Goal: Participate in discussion

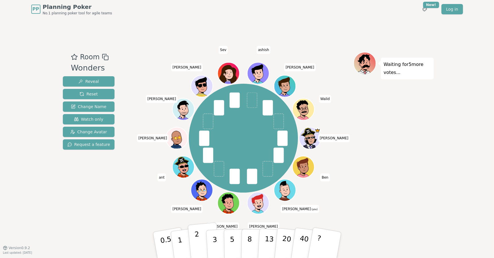
click at [200, 239] on button "2" at bounding box center [203, 246] width 33 height 46
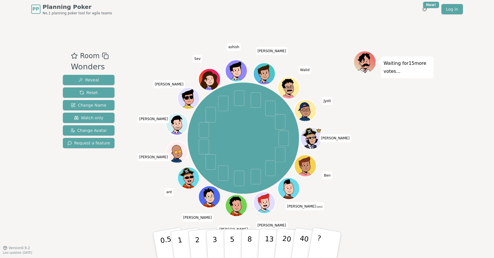
click at [110, 209] on div "Room Wonders Reveal Reset Change Name Watch only Change Avatar Request a feature" at bounding box center [89, 133] width 57 height 165
click at [418, 159] on div "Waiting for 15 more votes..." at bounding box center [393, 133] width 80 height 165
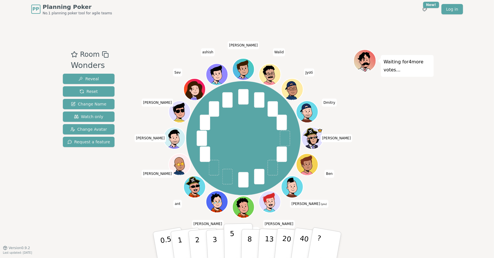
click at [229, 242] on button "5" at bounding box center [239, 246] width 30 height 44
click at [397, 208] on div "Waiting for 2 more votes..." at bounding box center [393, 132] width 80 height 167
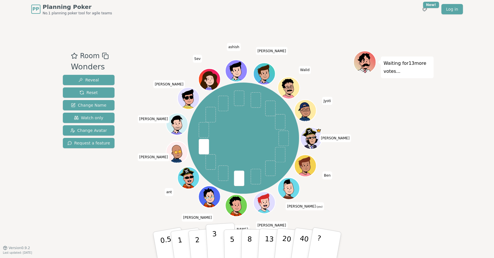
click at [215, 235] on p "3" at bounding box center [215, 245] width 6 height 31
click at [196, 250] on p "2" at bounding box center [197, 246] width 7 height 31
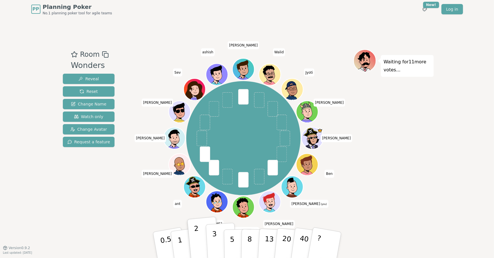
click at [216, 250] on p "3" at bounding box center [215, 245] width 6 height 31
click at [429, 133] on div "Waiting for 7 more votes..." at bounding box center [393, 132] width 80 height 167
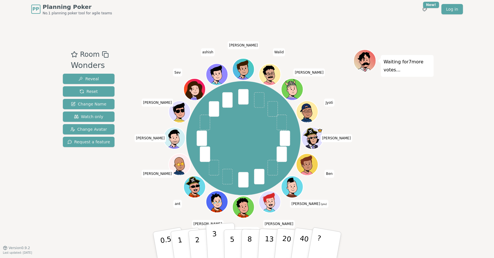
click at [213, 243] on p "3" at bounding box center [215, 245] width 6 height 31
click at [387, 198] on div "Waiting for 6 more votes..." at bounding box center [393, 132] width 80 height 167
click at [425, 205] on div "Waiting for 4 more votes..." at bounding box center [393, 132] width 80 height 167
click at [432, 215] on div "Waiting for 4 more votes..." at bounding box center [393, 132] width 80 height 167
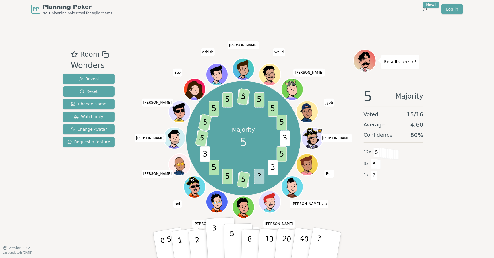
click at [235, 241] on button "5" at bounding box center [239, 246] width 30 height 44
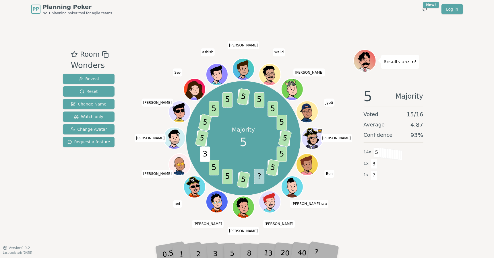
click at [411, 212] on div "Results are in! 5 Majority Voted 15 / 16 Average 4.87 Confidence 93 % 14 x 5 1 …" at bounding box center [393, 132] width 80 height 167
